Goal: Check status: Check status

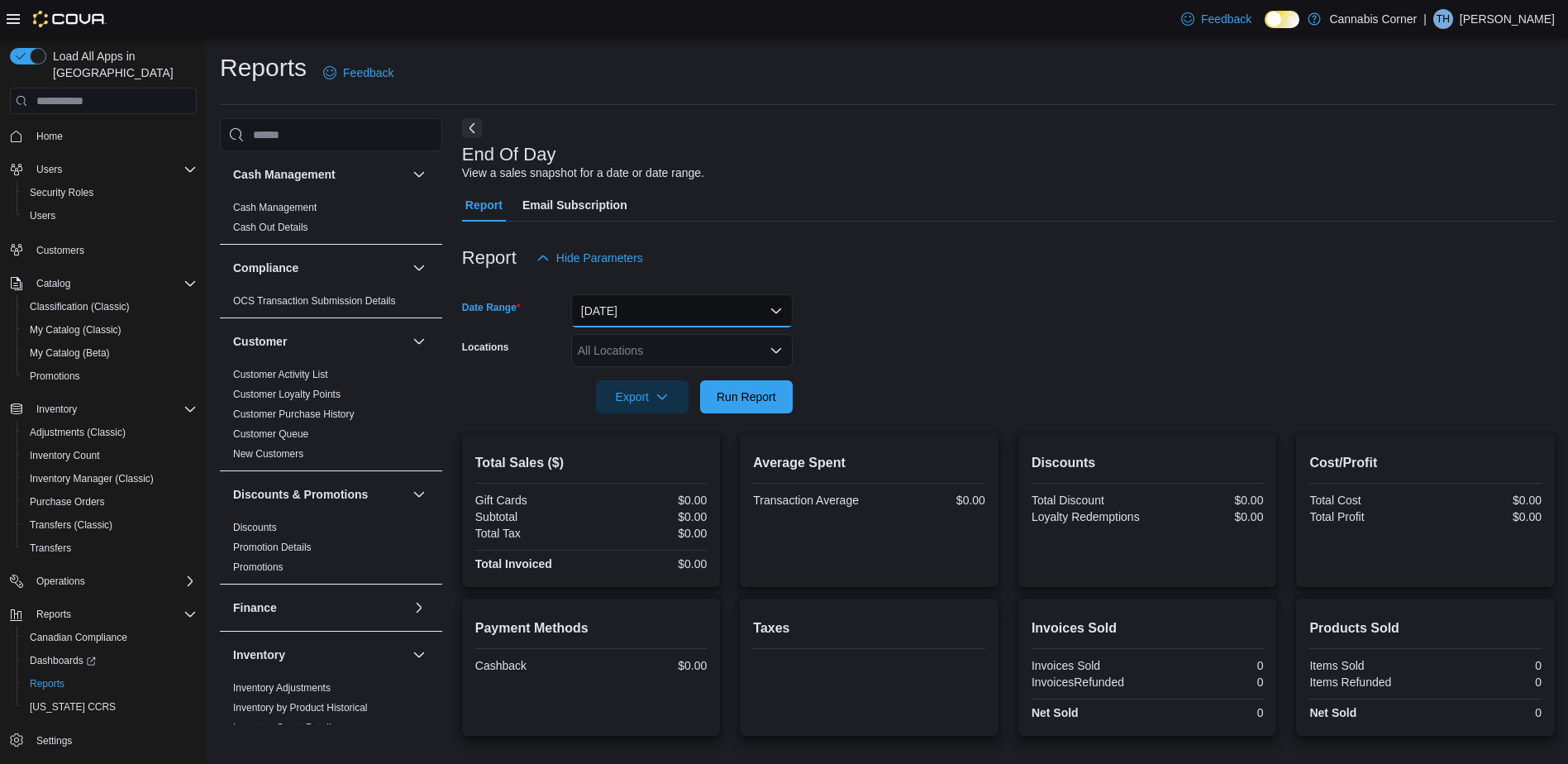
click at [653, 311] on button "[DATE]" at bounding box center [682, 311] width 221 height 33
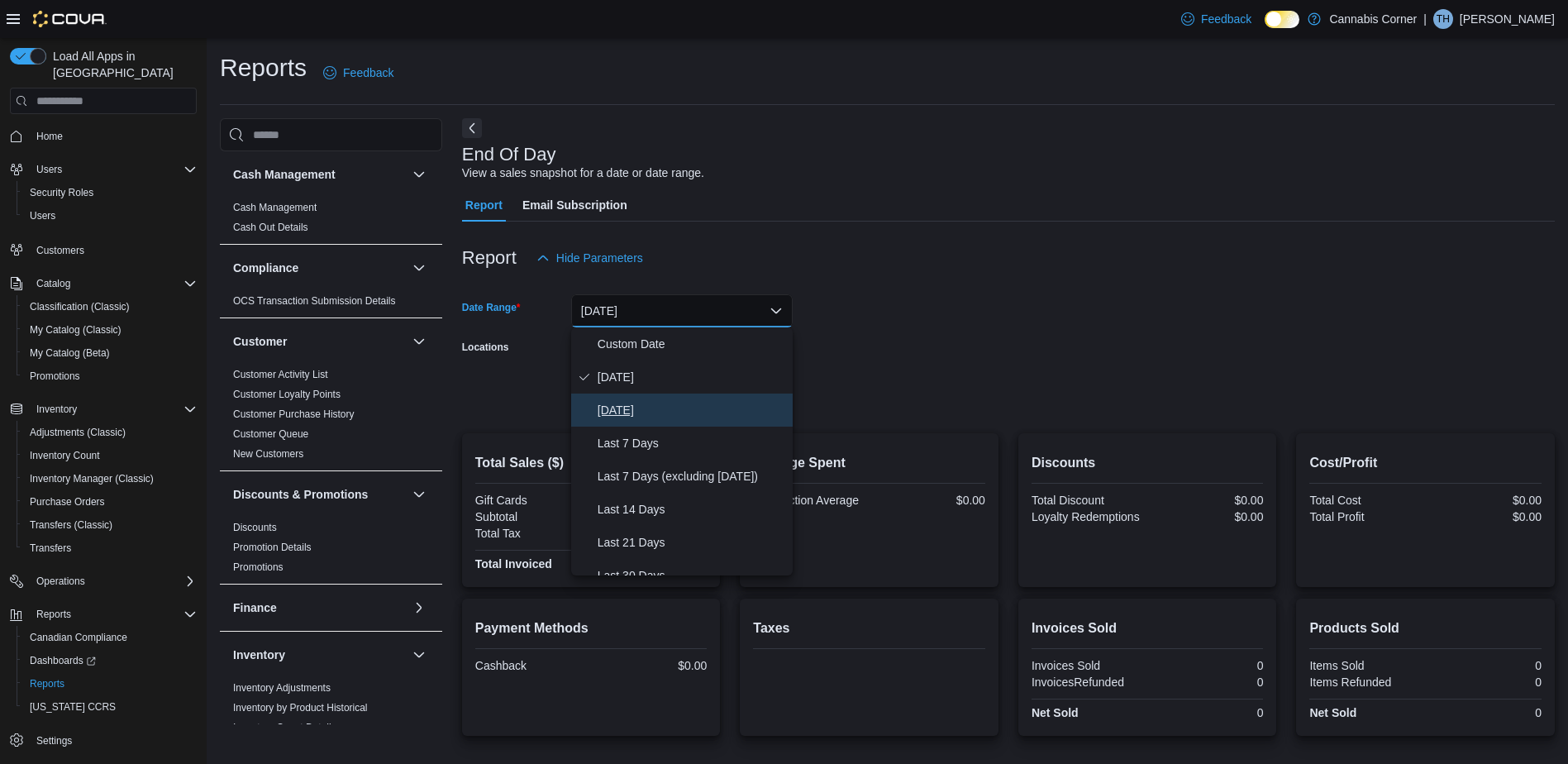
click at [624, 401] on span "[DATE]" at bounding box center [691, 410] width 188 height 20
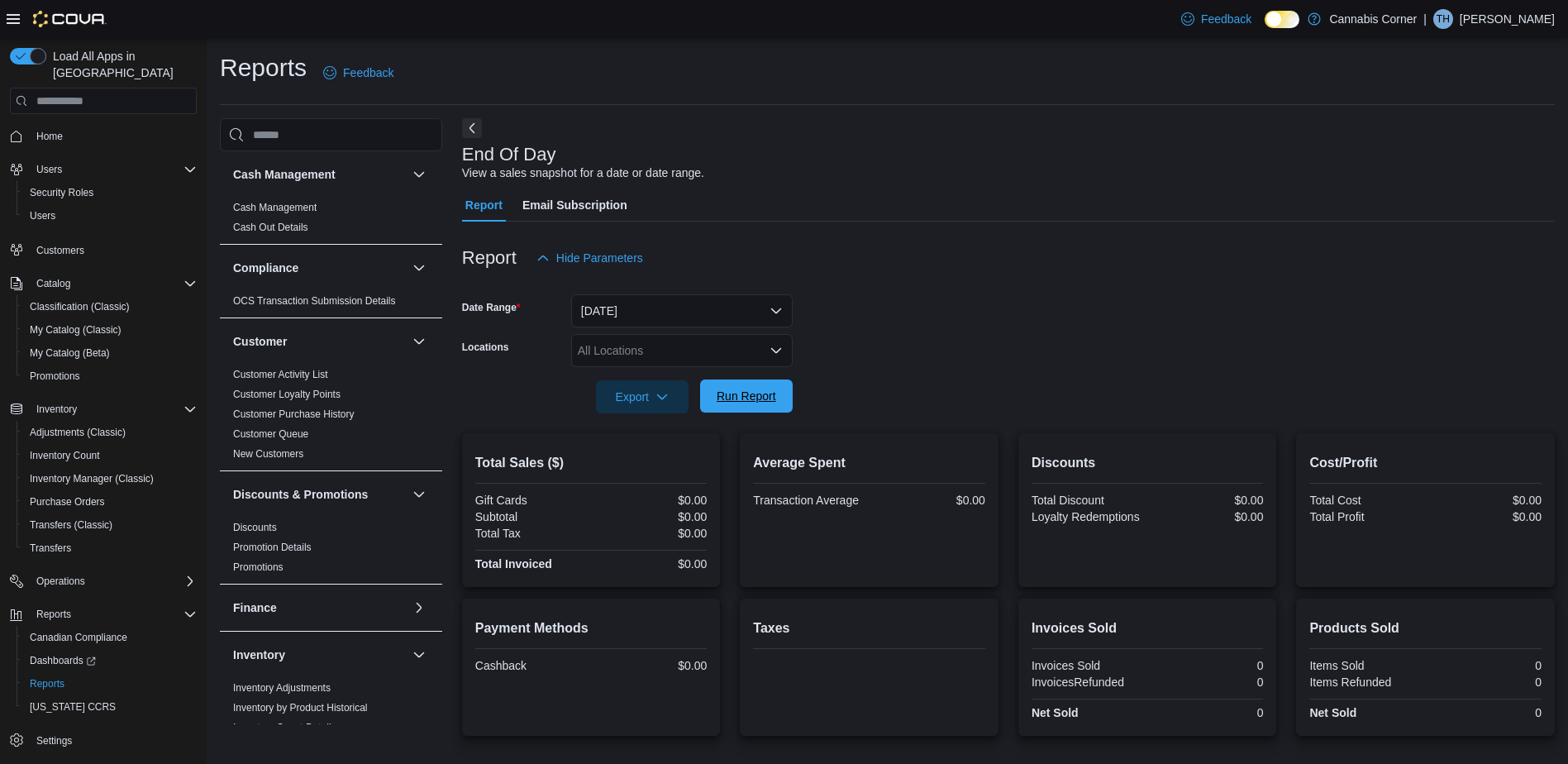
click at [760, 399] on span "Run Report" at bounding box center [746, 395] width 60 height 17
